Goal: Task Accomplishment & Management: Complete application form

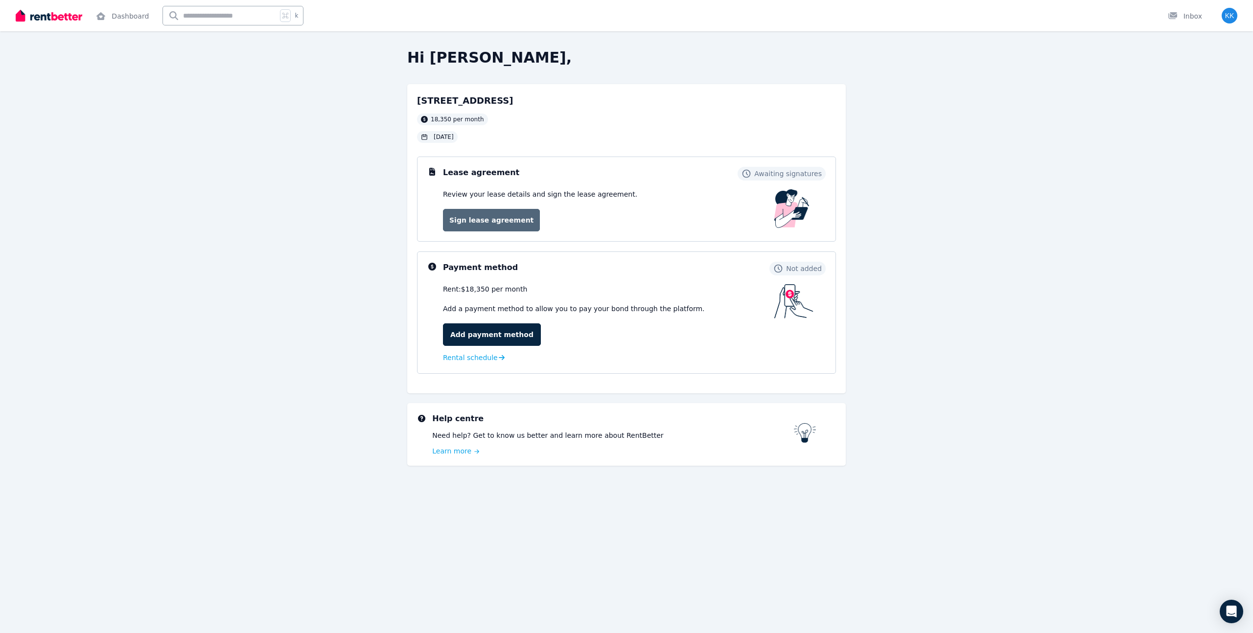
click at [501, 218] on link "Sign lease agreement" at bounding box center [491, 220] width 97 height 23
drag, startPoint x: 509, startPoint y: 288, endPoint x: 427, endPoint y: 292, distance: 81.3
click at [426, 292] on div "Payment method Not added Rent: $18,875 per month Add a payment method to allow …" at bounding box center [626, 313] width 419 height 122
click at [437, 290] on div "Payment method Not added Rent: $18,875 per month Add a payment method to allow …" at bounding box center [626, 313] width 398 height 102
drag, startPoint x: 438, startPoint y: 289, endPoint x: 669, endPoint y: 289, distance: 231.0
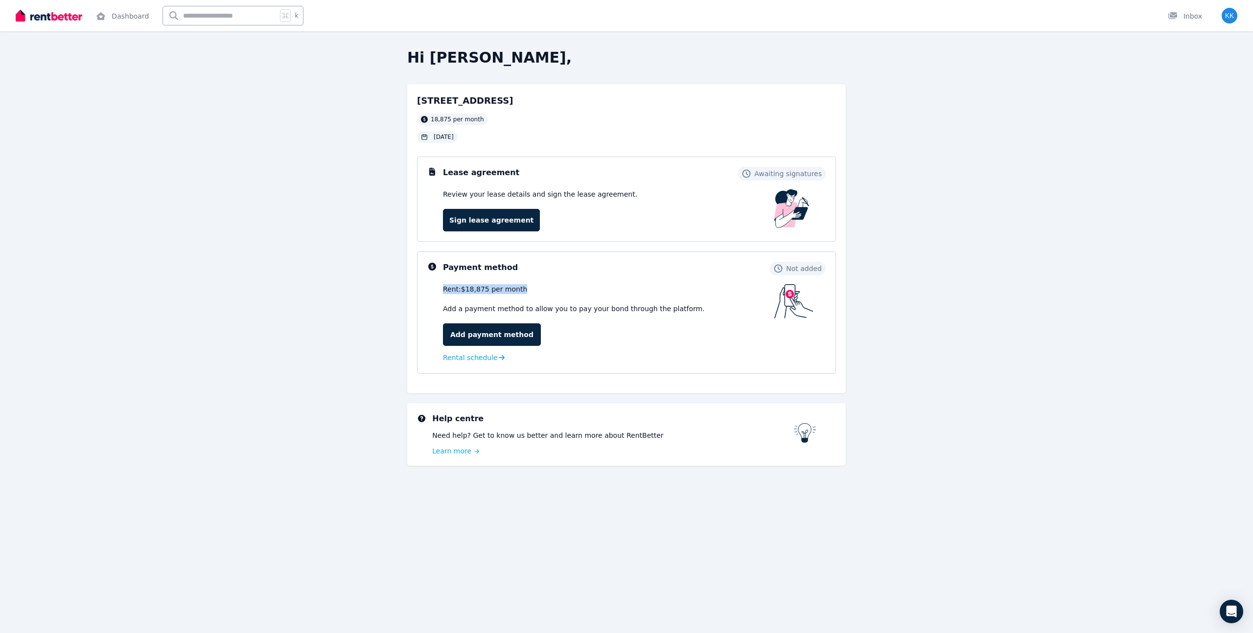
click at [669, 289] on div "Payment method Not added Rent: $18,875 per month Add a payment method to allow …" at bounding box center [626, 313] width 398 height 102
click at [523, 336] on link "Add payment method" at bounding box center [492, 335] width 98 height 23
click at [510, 209] on link "Sign lease agreement" at bounding box center [491, 220] width 97 height 23
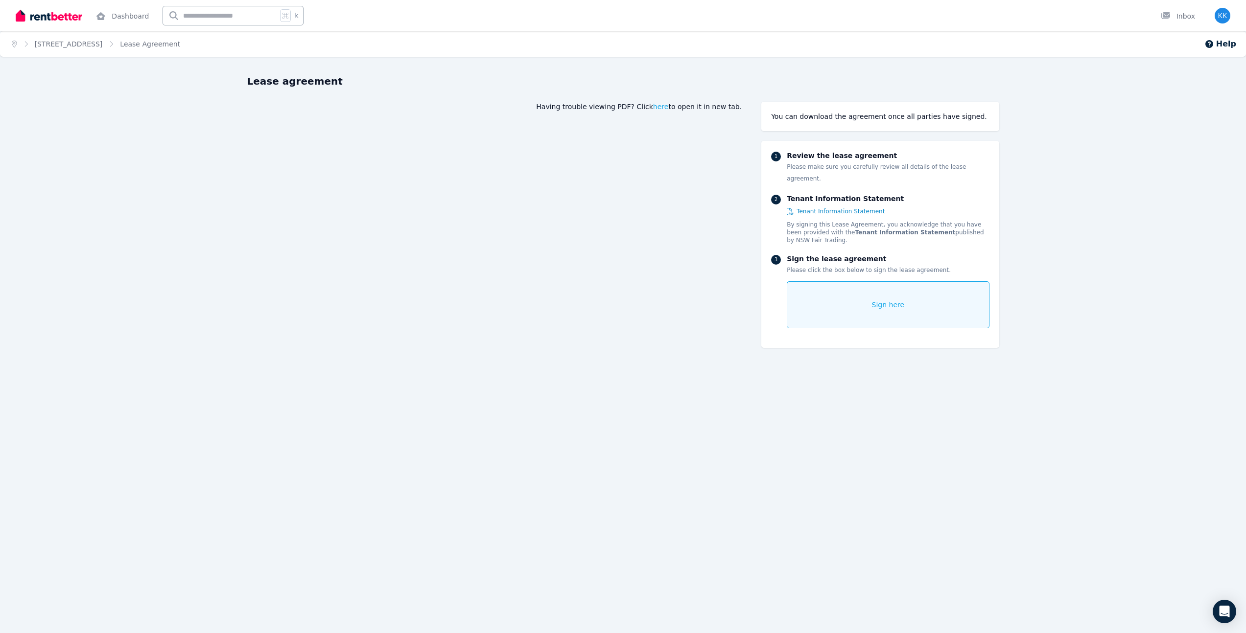
click at [893, 221] on p "By signing this Lease Agreement, you acknowledge that you have been provided wi…" at bounding box center [888, 232] width 202 height 23
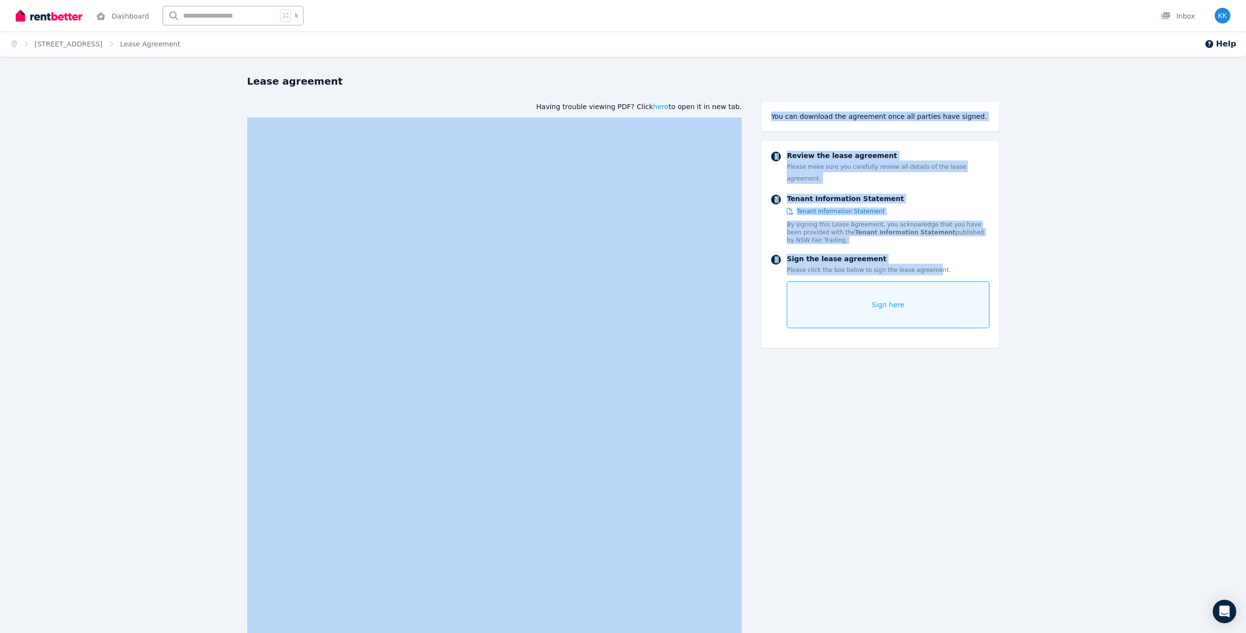
drag, startPoint x: 925, startPoint y: 258, endPoint x: 740, endPoint y: 236, distance: 185.8
click at [863, 254] on div "Sign the lease agreement Please click the box below to sign the lease agreement…" at bounding box center [888, 291] width 202 height 74
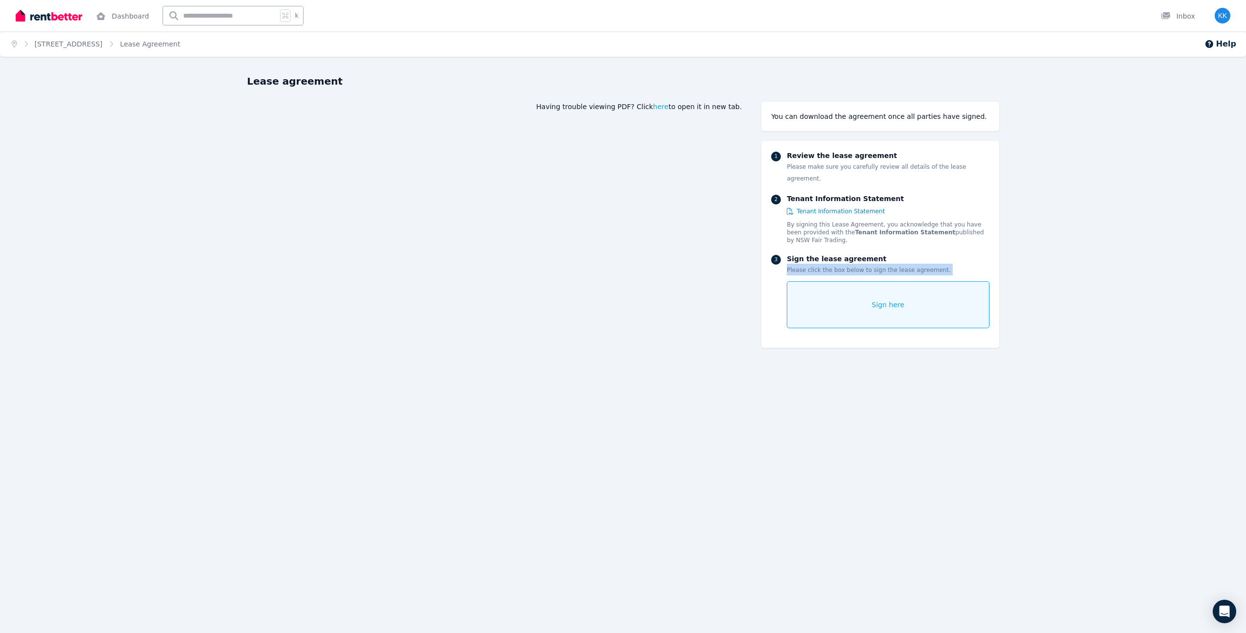
drag, startPoint x: 785, startPoint y: 258, endPoint x: 1003, endPoint y: 277, distance: 219.1
click at [881, 232] on p "By signing this Lease Agreement, you acknowledge that you have been provided wi…" at bounding box center [888, 232] width 202 height 23
drag, startPoint x: 846, startPoint y: 234, endPoint x: 782, endPoint y: 200, distance: 72.9
click at [782, 200] on div "1 Review the lease agreement Please make sure you carefully review all details …" at bounding box center [879, 244] width 237 height 207
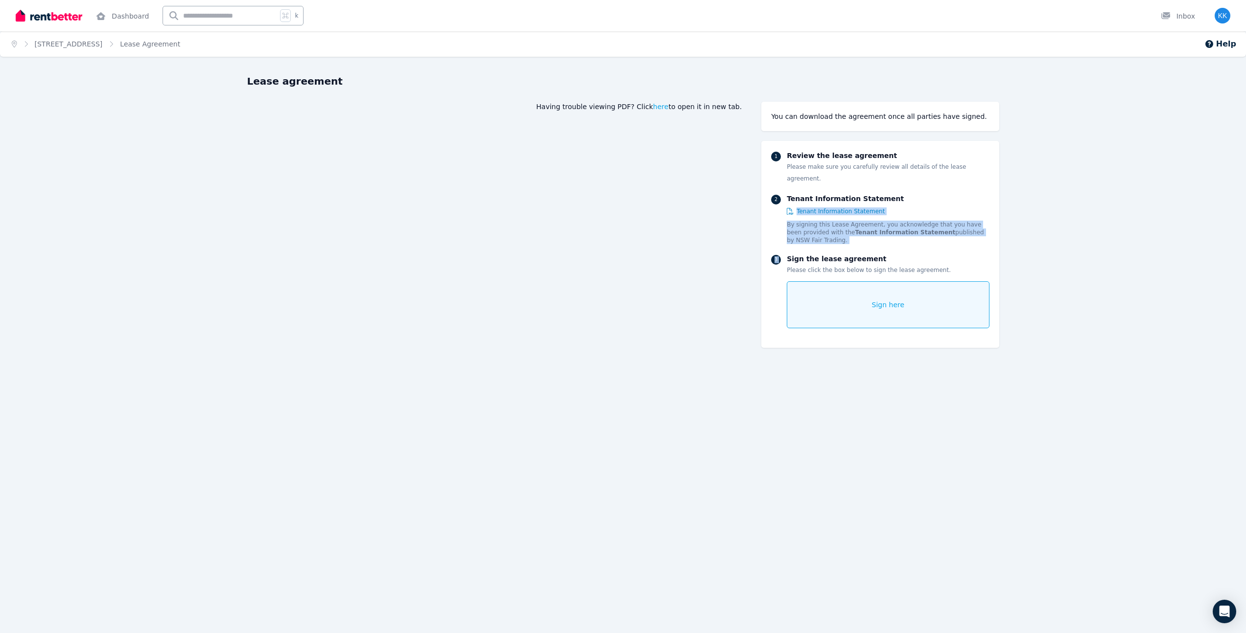
click at [772, 232] on div "2 Tenant Information Statement Tenant Information Statement By signing this Lea…" at bounding box center [880, 219] width 218 height 50
drag, startPoint x: 827, startPoint y: 238, endPoint x: 873, endPoint y: 239, distance: 45.5
click at [874, 239] on div "1 Review the lease agreement Please make sure you carefully review all details …" at bounding box center [879, 244] width 237 height 207
drag, startPoint x: 793, startPoint y: 256, endPoint x: 980, endPoint y: 256, distance: 187.0
click at [980, 256] on div "Sign the lease agreement Please click the box below to sign the lease agreement…" at bounding box center [888, 291] width 202 height 74
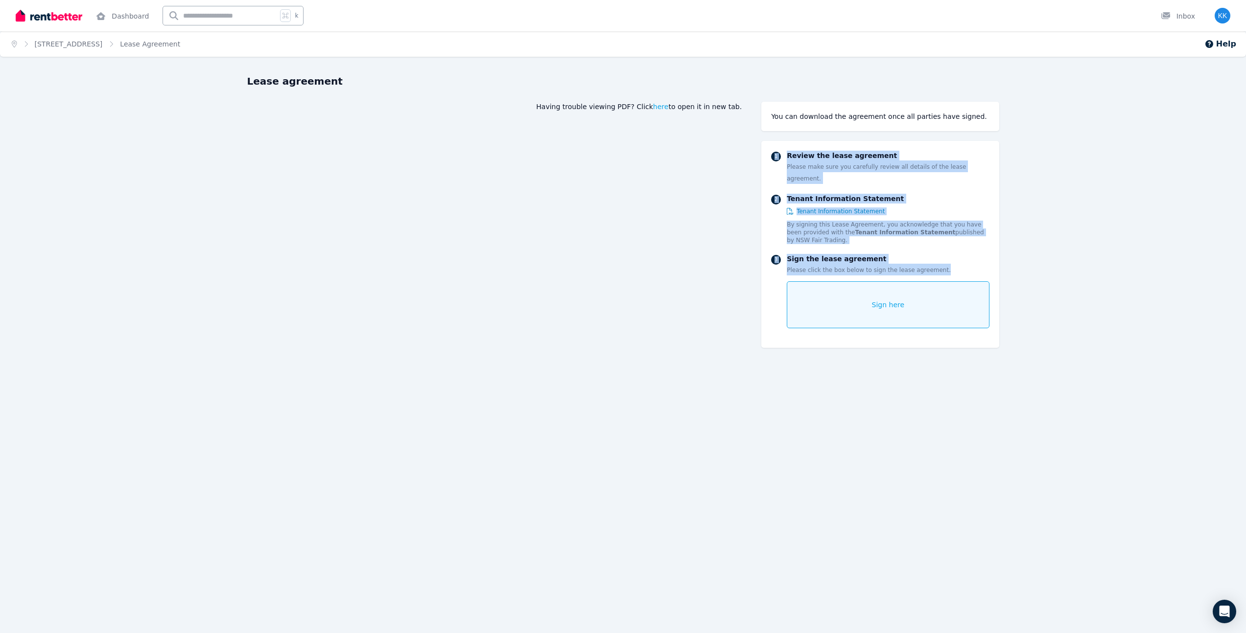
drag, startPoint x: 977, startPoint y: 256, endPoint x: 768, endPoint y: 156, distance: 231.6
click at [768, 156] on div "1 Review the lease agreement Please make sure you carefully review all details …" at bounding box center [879, 244] width 237 height 207
click at [764, 162] on div "1 Review the lease agreement Please make sure you carefully review all details …" at bounding box center [879, 244] width 237 height 207
drag, startPoint x: 787, startPoint y: 167, endPoint x: 1025, endPoint y: 244, distance: 250.5
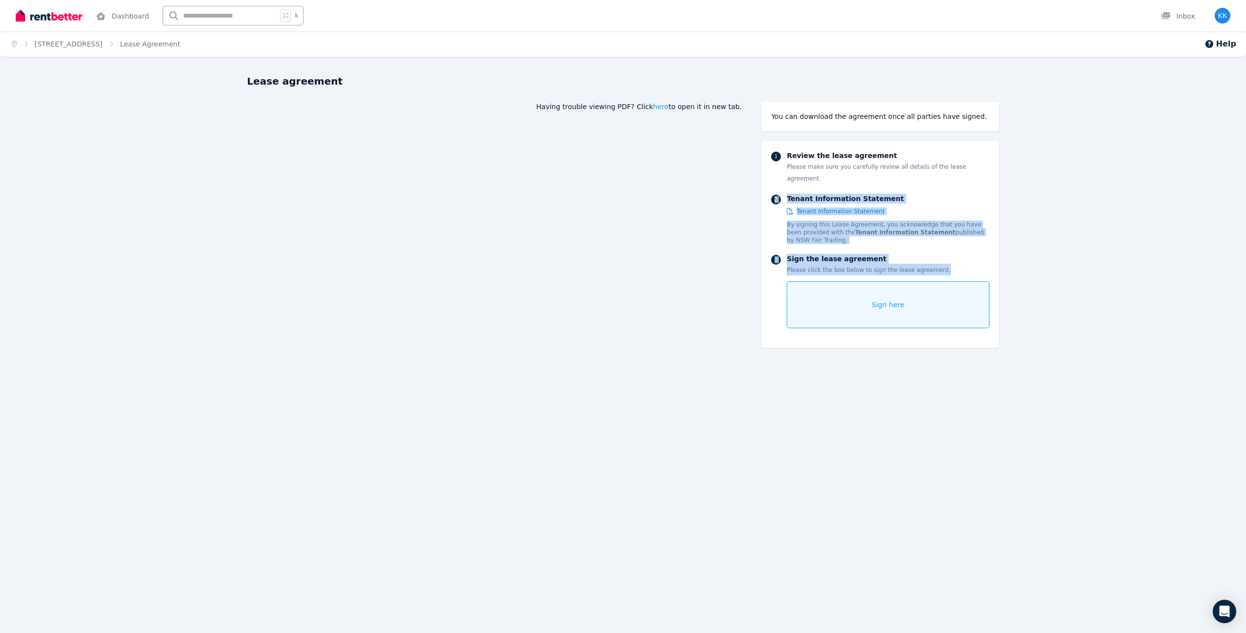
drag, startPoint x: 944, startPoint y: 253, endPoint x: 772, endPoint y: 171, distance: 190.7
click at [772, 172] on div "1 Review the lease agreement Please make sure you carefully review all details …" at bounding box center [879, 244] width 237 height 207
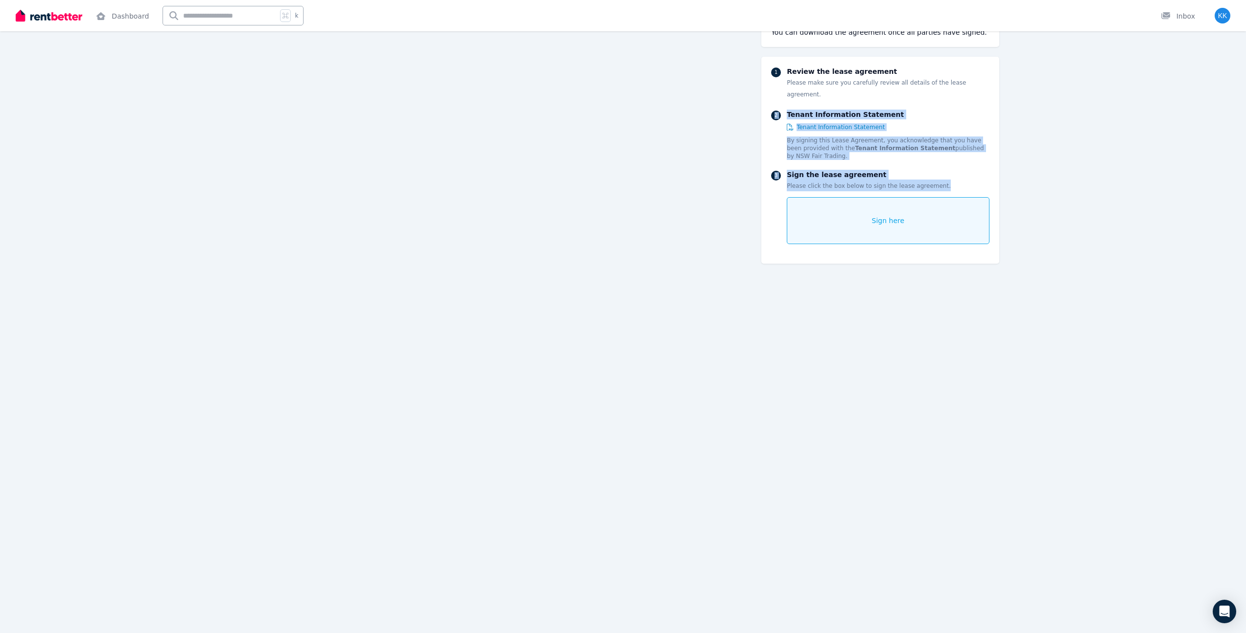
scroll to position [484, 0]
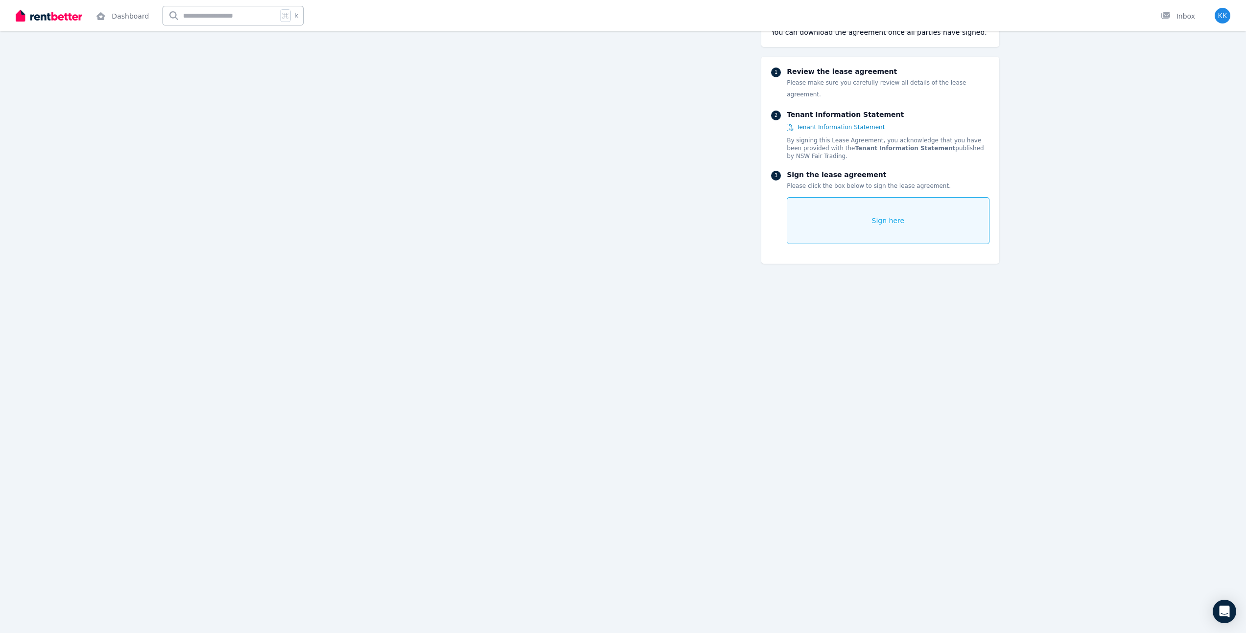
click at [852, 210] on div "Sign here" at bounding box center [888, 220] width 202 height 47
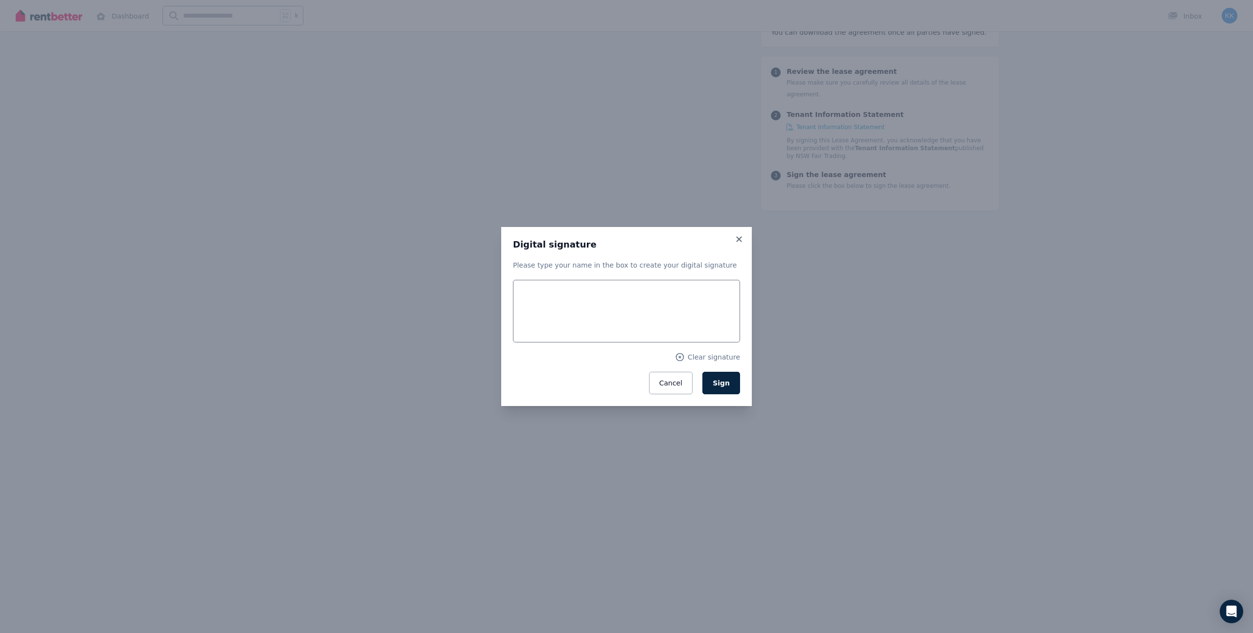
click at [739, 251] on div "Digital signature Please type your name in the box to create your digital signa…" at bounding box center [626, 317] width 227 height 156
click at [738, 243] on icon at bounding box center [739, 239] width 10 height 9
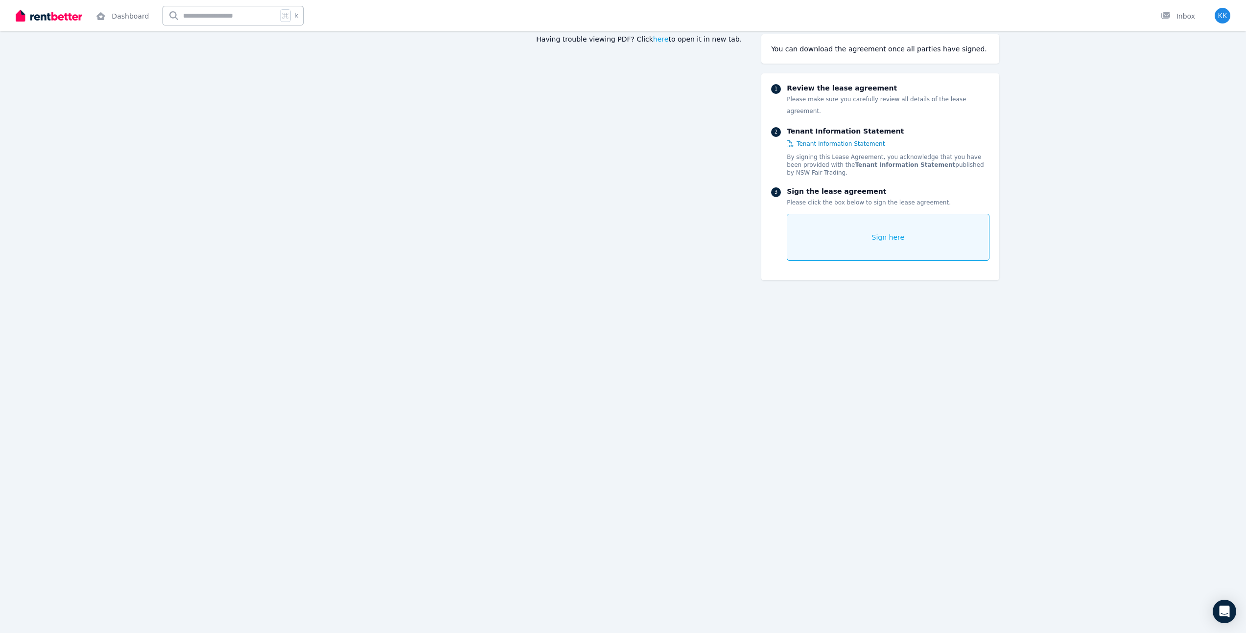
scroll to position [198, 0]
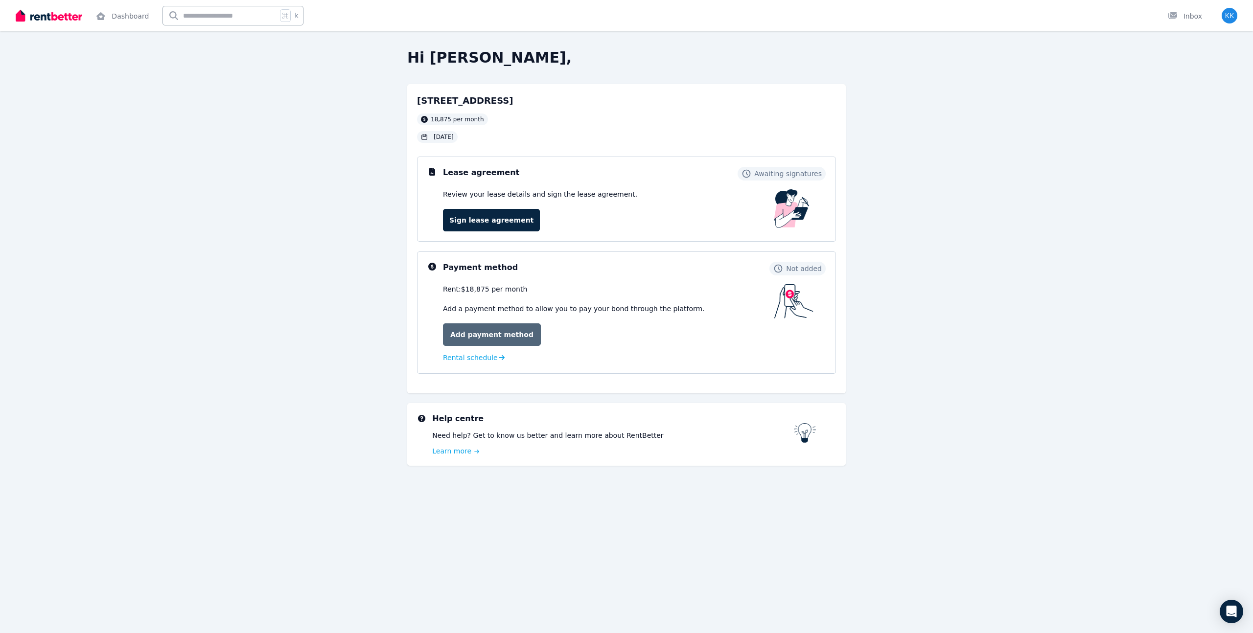
click at [489, 338] on link "Add payment method" at bounding box center [492, 335] width 98 height 23
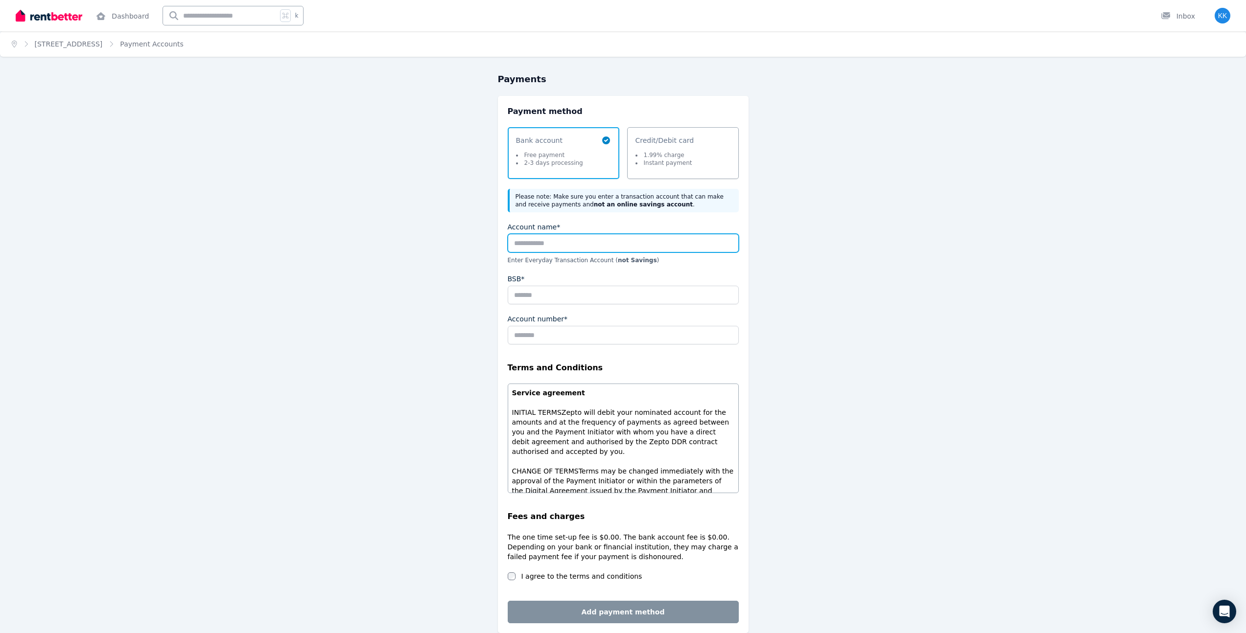
click at [576, 250] on input "Account name*" at bounding box center [623, 243] width 231 height 19
